Goal: Information Seeking & Learning: Learn about a topic

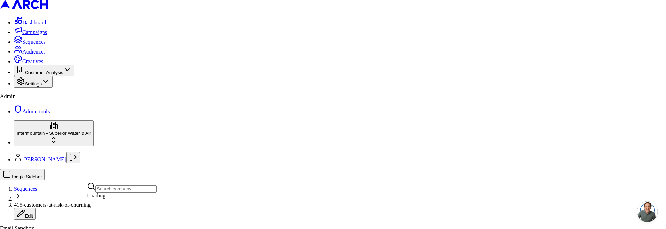
click at [67, 206] on html "Dashboard Campaigns Sequences Audiences Creatives Customer Analysis Settings Ad…" at bounding box center [333, 161] width 666 height 323
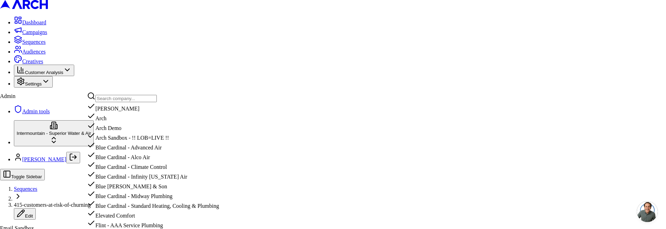
click at [113, 96] on input "text" at bounding box center [125, 98] width 61 height 7
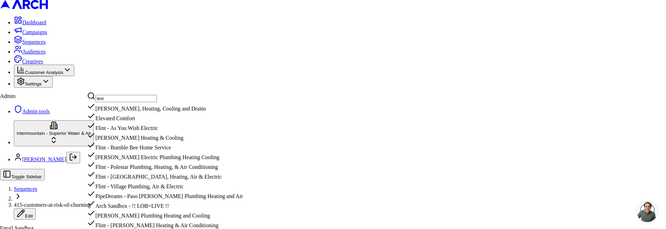
scroll to position [43, 0]
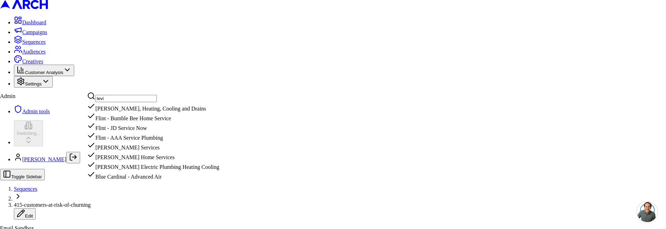
type input "levi"
click at [196, 153] on html "Dashboard Campaigns Sequences Audiences Creatives Customer Analysis Settings Ad…" at bounding box center [333, 161] width 666 height 323
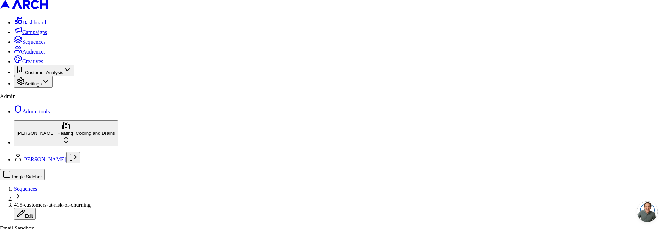
drag, startPoint x: 273, startPoint y: 92, endPoint x: 303, endPoint y: 84, distance: 31.0
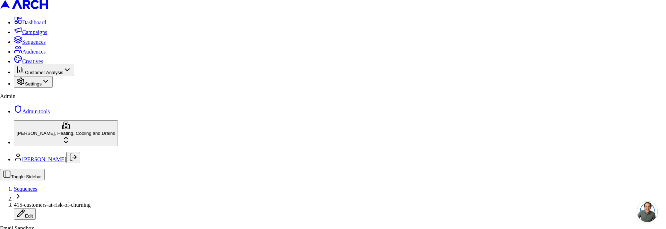
copy div "Configure the content for this step"
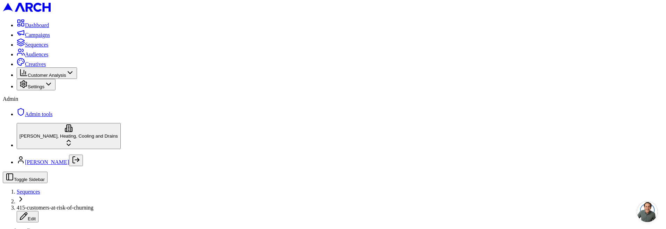
drag, startPoint x: 127, startPoint y: 184, endPoint x: 232, endPoint y: 188, distance: 105.1
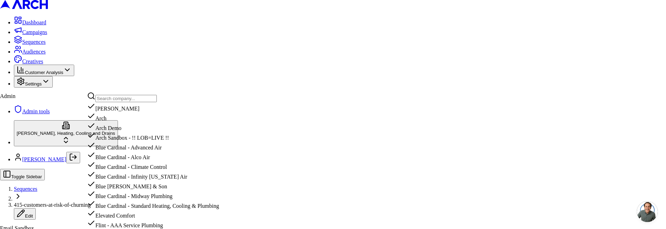
click at [114, 101] on input "text" at bounding box center [125, 98] width 61 height 7
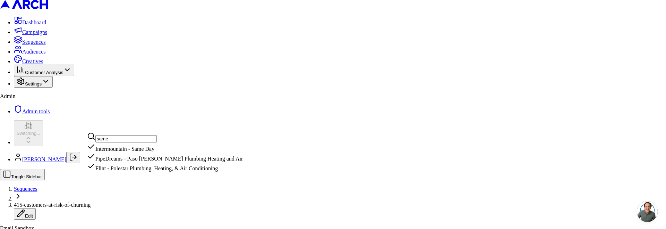
type input "same"
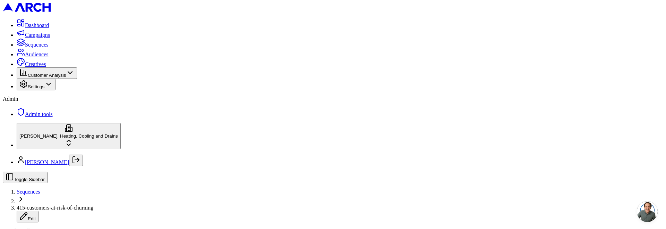
scroll to position [104, 0]
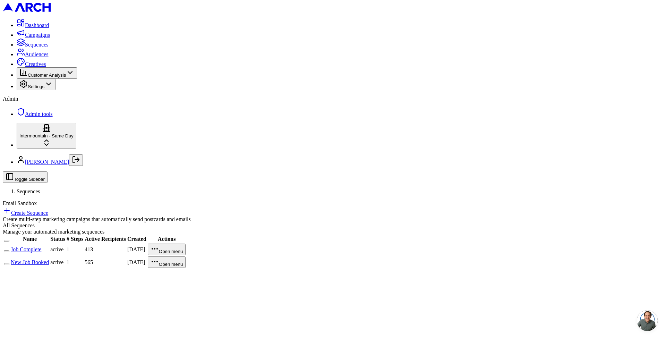
click at [49, 259] on link "New Job Booked" at bounding box center [30, 262] width 38 height 6
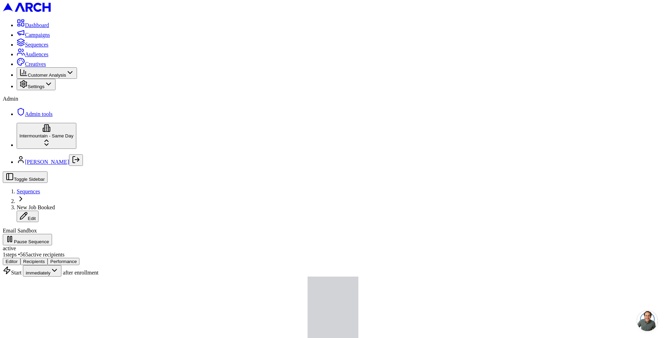
click at [79, 258] on button "Performance" at bounding box center [64, 261] width 32 height 7
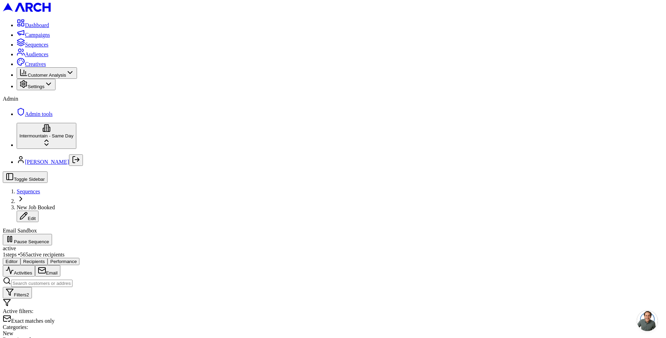
click at [72, 321] on html "Dashboard Campaigns Sequences Audiences Creatives Customer Analysis Settings Ad…" at bounding box center [333, 269] width 666 height 539
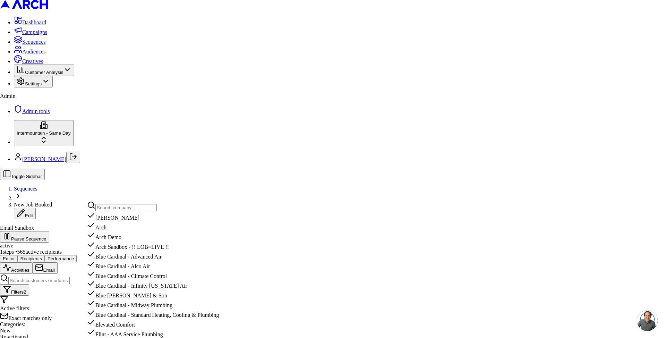
click at [113, 207] on input "text" at bounding box center [125, 207] width 61 height 7
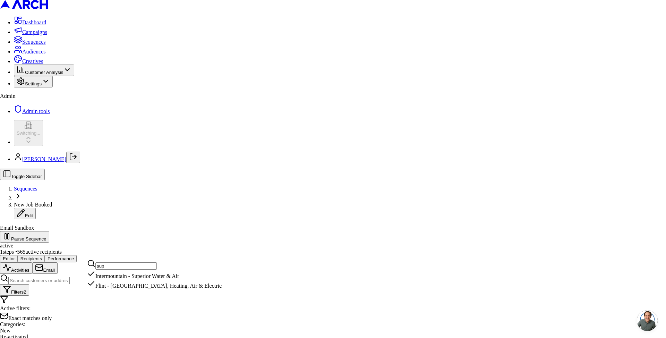
type input "sup"
click at [391, 81] on html "Dashboard Campaigns Sequences Audiences Creatives Customer Analysis Settings Ad…" at bounding box center [333, 268] width 666 height 536
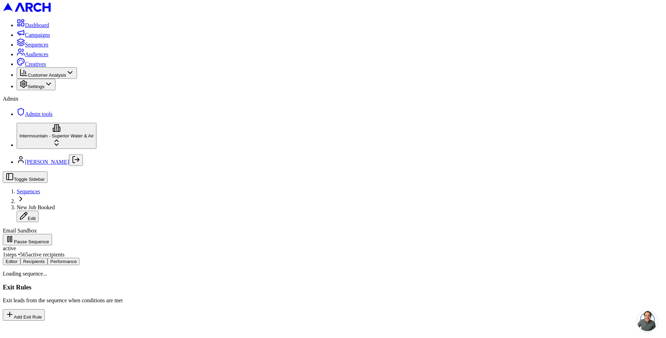
click at [20, 258] on button "Editor" at bounding box center [12, 261] width 18 height 7
click at [40, 188] on span "Sequences" at bounding box center [29, 191] width 24 height 6
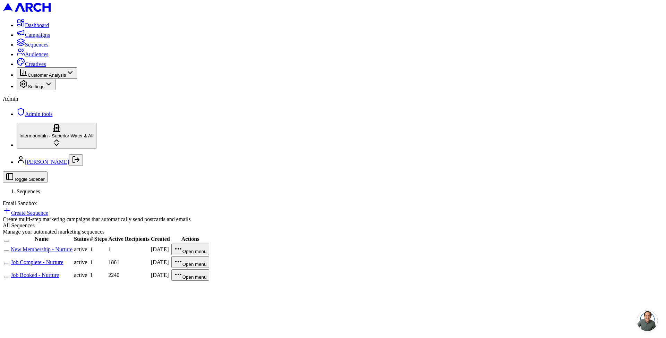
click at [59, 272] on link "Job Booked - Nurture" at bounding box center [35, 275] width 48 height 6
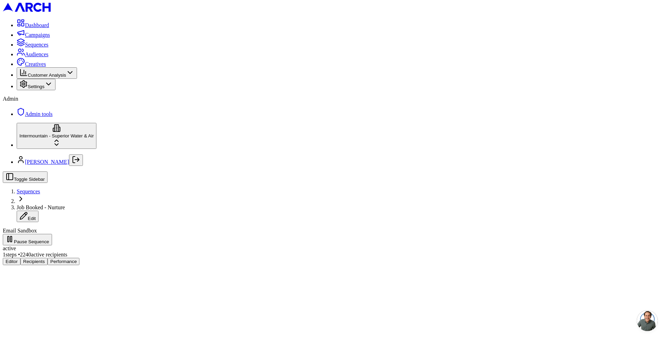
click at [79, 258] on button "Performance" at bounding box center [64, 261] width 32 height 7
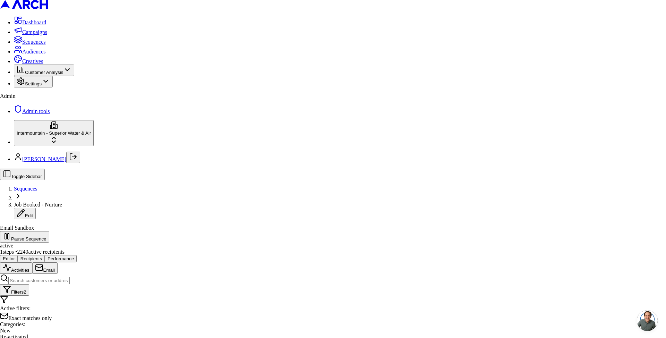
drag, startPoint x: 461, startPoint y: 123, endPoint x: 483, endPoint y: 177, distance: 57.7
drag, startPoint x: 529, startPoint y: 143, endPoint x: 523, endPoint y: 139, distance: 7.3
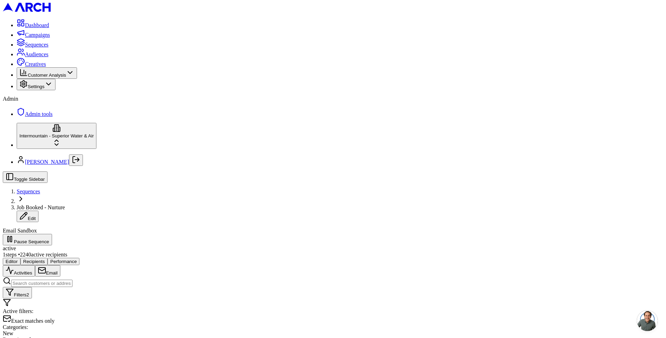
scroll to position [192, 0]
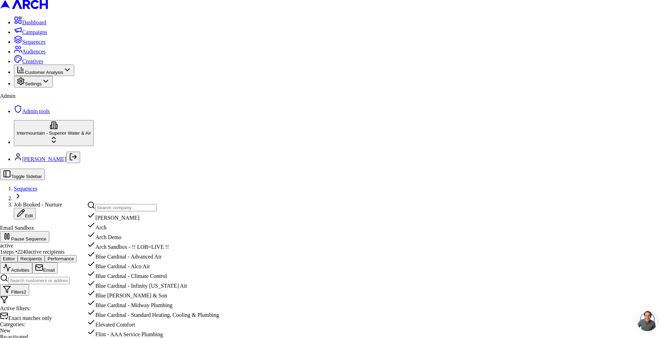
click at [115, 208] on input "text" at bounding box center [125, 207] width 61 height 7
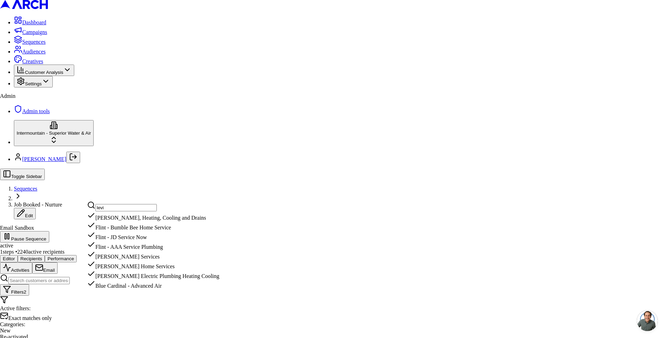
scroll to position [1, 0]
click at [119, 205] on input "levi" at bounding box center [125, 207] width 61 height 7
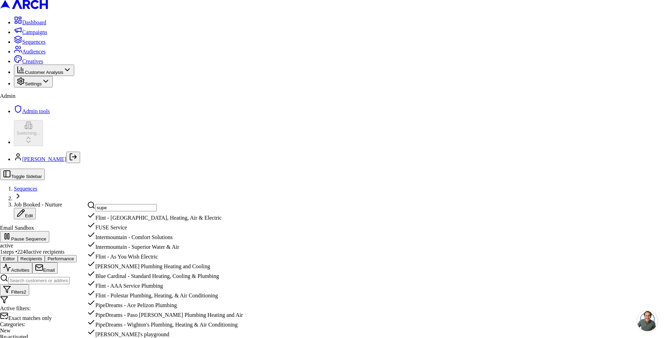
scroll to position [0, 0]
type input "super"
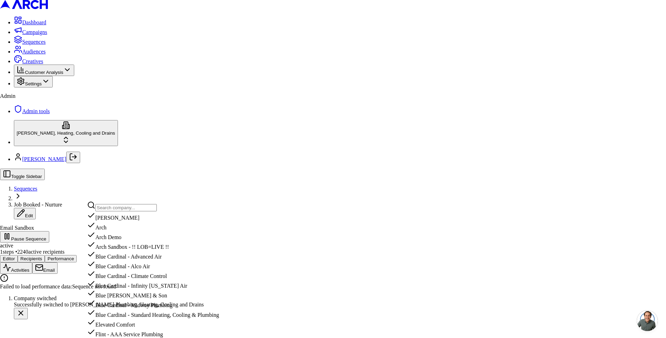
click at [114, 208] on input "text" at bounding box center [125, 207] width 61 height 7
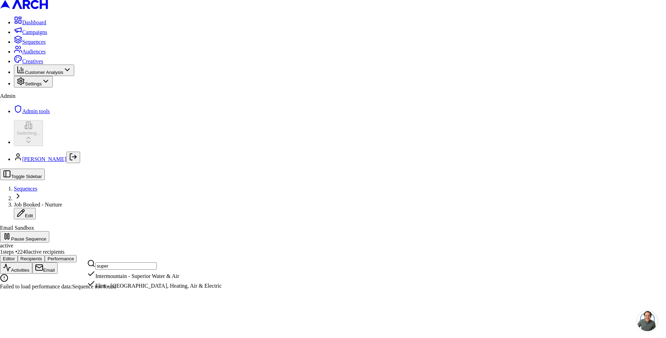
type input "super"
click at [240, 147] on html "Dashboard Campaigns Sequences Audiences Creatives Customer Analysis Settings Ad…" at bounding box center [333, 147] width 666 height 295
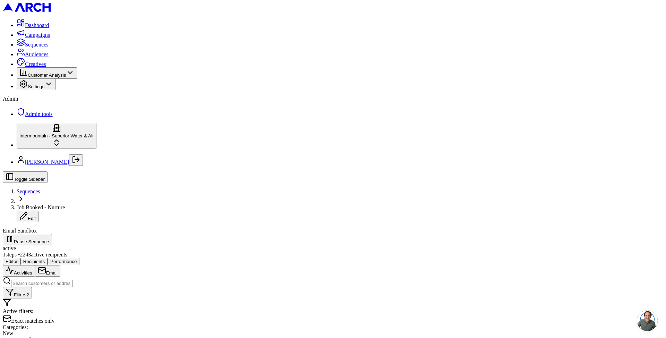
scroll to position [200, 0]
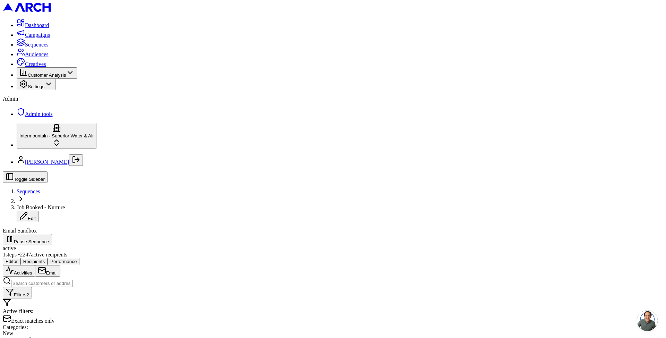
drag, startPoint x: 243, startPoint y: 268, endPoint x: 239, endPoint y: 255, distance: 14.3
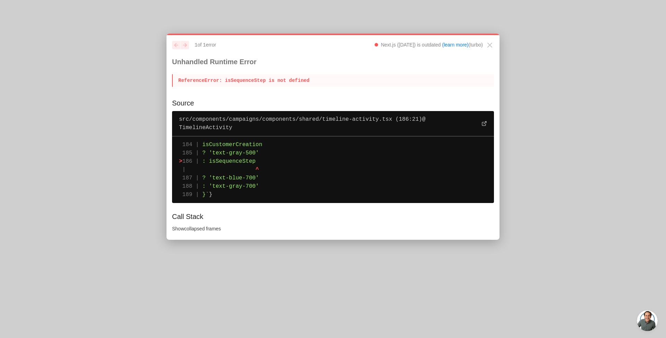
drag, startPoint x: 173, startPoint y: 63, endPoint x: 345, endPoint y: 196, distance: 216.8
click at [345, 196] on div "previous next 1 of 1 error Next.js (14.2.28) is outdated (learn more) (turbo) U…" at bounding box center [332, 137] width 333 height 206
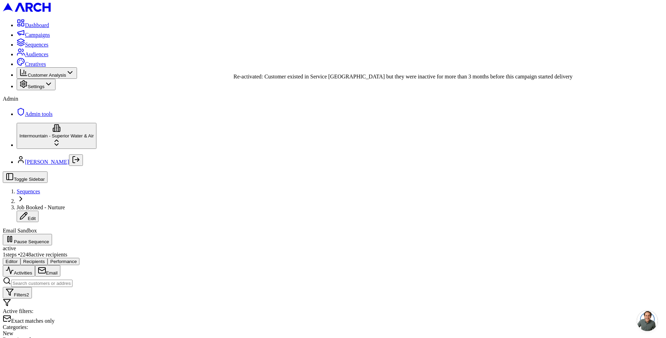
scroll to position [86, 0]
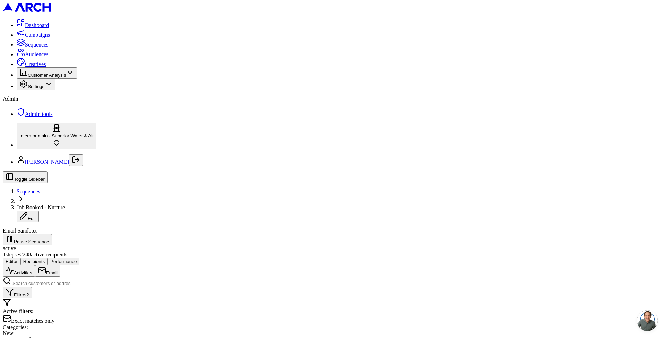
scroll to position [88, 0]
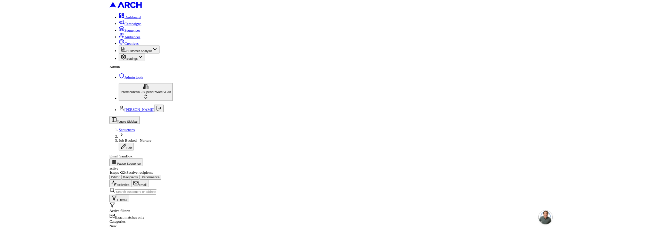
scroll to position [185, 0]
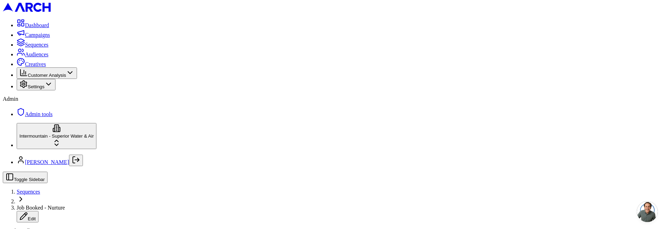
scroll to position [82, 0]
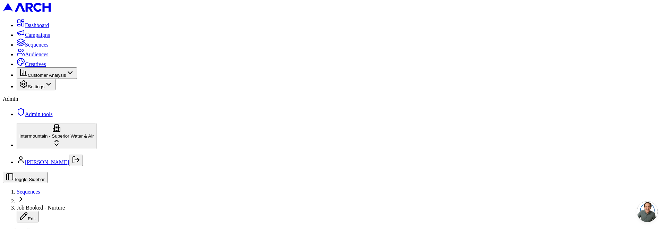
scroll to position [256, 0]
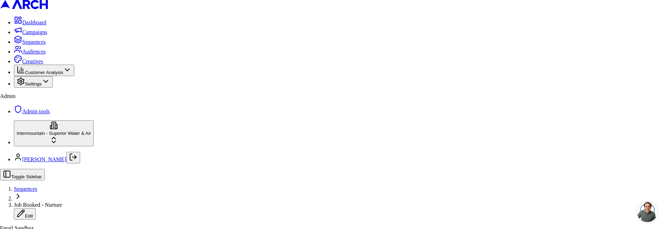
scroll to position [0, 0]
drag, startPoint x: 305, startPoint y: 144, endPoint x: 294, endPoint y: 147, distance: 11.5
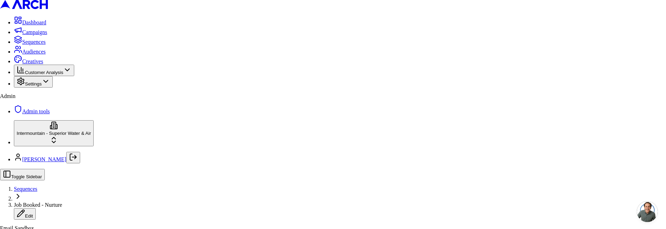
drag, startPoint x: 297, startPoint y: 182, endPoint x: 350, endPoint y: 180, distance: 53.1
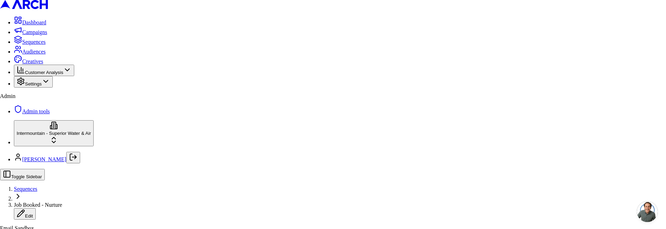
scroll to position [0, 0]
drag, startPoint x: 456, startPoint y: 145, endPoint x: 454, endPoint y: 175, distance: 30.2
drag, startPoint x: 453, startPoint y: 179, endPoint x: 441, endPoint y: 193, distance: 18.7
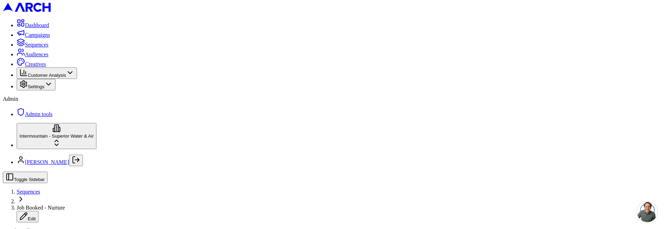
scroll to position [106, 0]
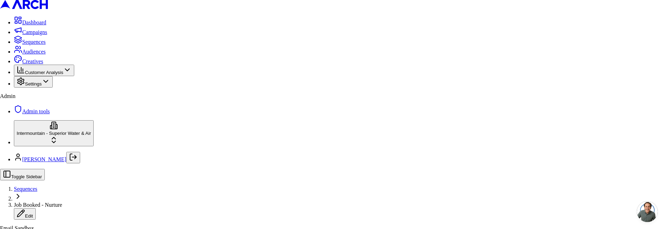
scroll to position [17, 0]
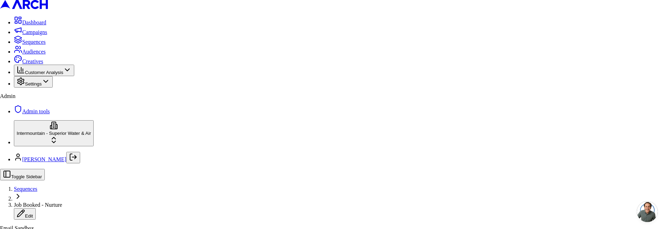
scroll to position [0, 0]
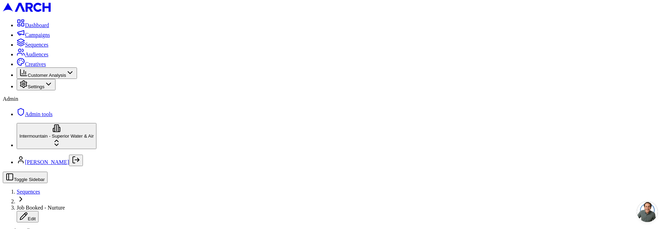
drag, startPoint x: 342, startPoint y: 120, endPoint x: 334, endPoint y: 120, distance: 8.0
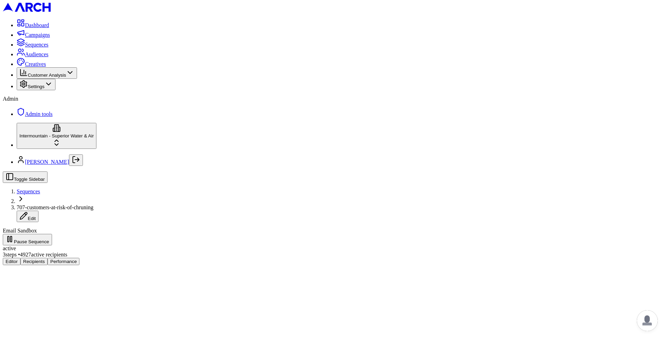
click at [79, 270] on html "Dashboard Campaigns Sequences Audiences Creatives Customer Analysis Settings Ad…" at bounding box center [333, 135] width 666 height 270
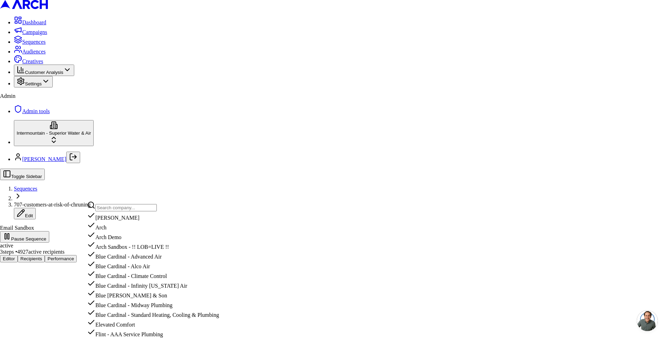
click at [122, 209] on input "text" at bounding box center [125, 207] width 61 height 7
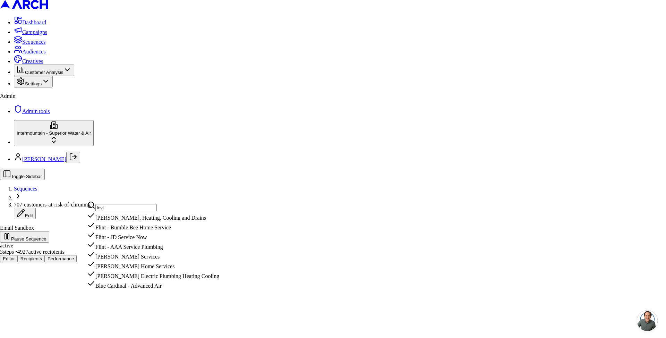
scroll to position [1, 0]
type input "levi"
click at [212, 51] on html "Dashboard Campaigns Sequences Audiences Creatives Customer Analysis Settings Ad…" at bounding box center [333, 134] width 666 height 268
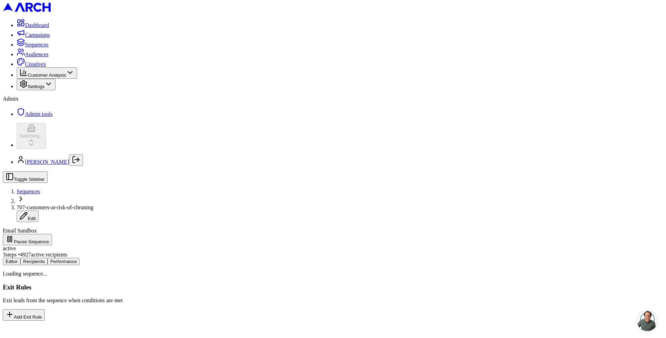
click at [20, 258] on button "Editor" at bounding box center [12, 261] width 18 height 7
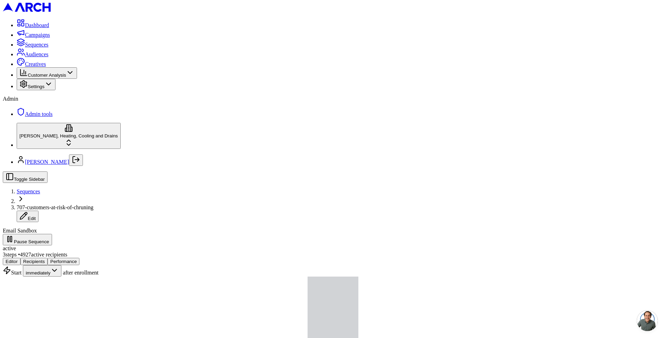
click at [79, 258] on button "Performance" at bounding box center [64, 261] width 32 height 7
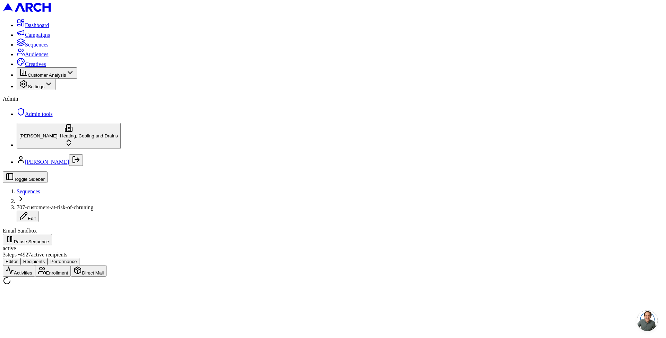
click at [35, 265] on button "Activities" at bounding box center [19, 270] width 32 height 11
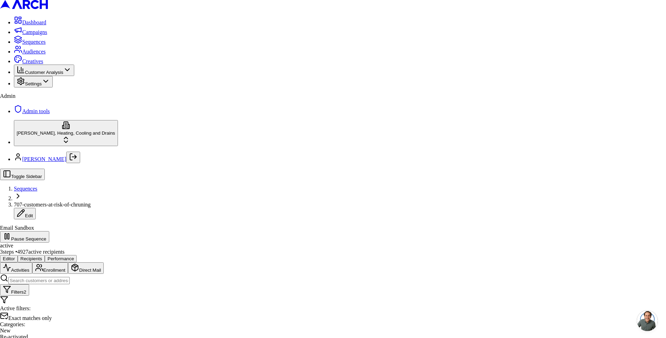
scroll to position [150, 0]
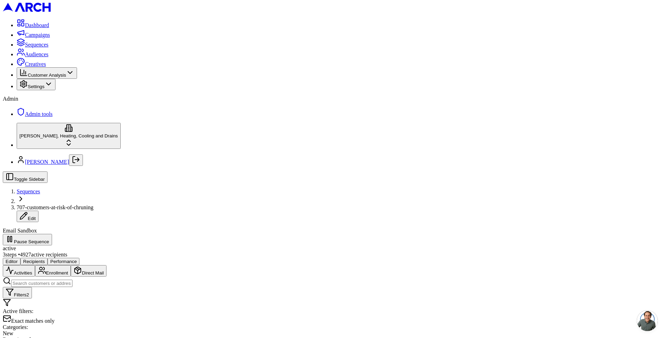
scroll to position [886, 0]
drag, startPoint x: 118, startPoint y: 201, endPoint x: 147, endPoint y: 202, distance: 28.5
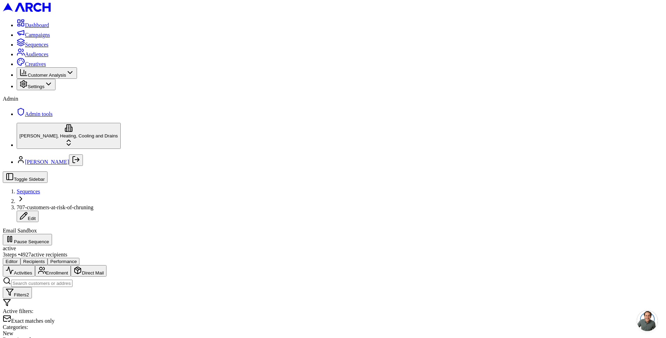
copy span "Re-activated"
click at [35, 265] on button "Activities" at bounding box center [19, 270] width 32 height 11
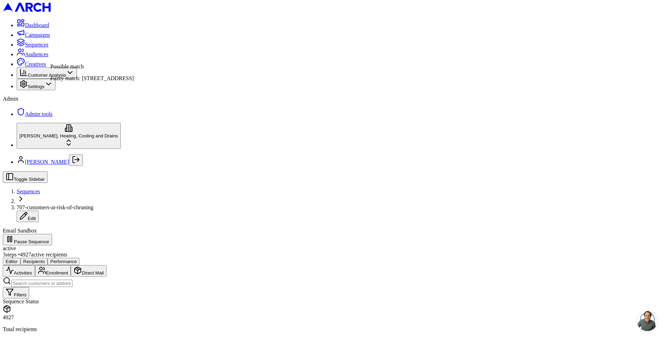
scroll to position [186, 0]
